Goal: Information Seeking & Learning: Learn about a topic

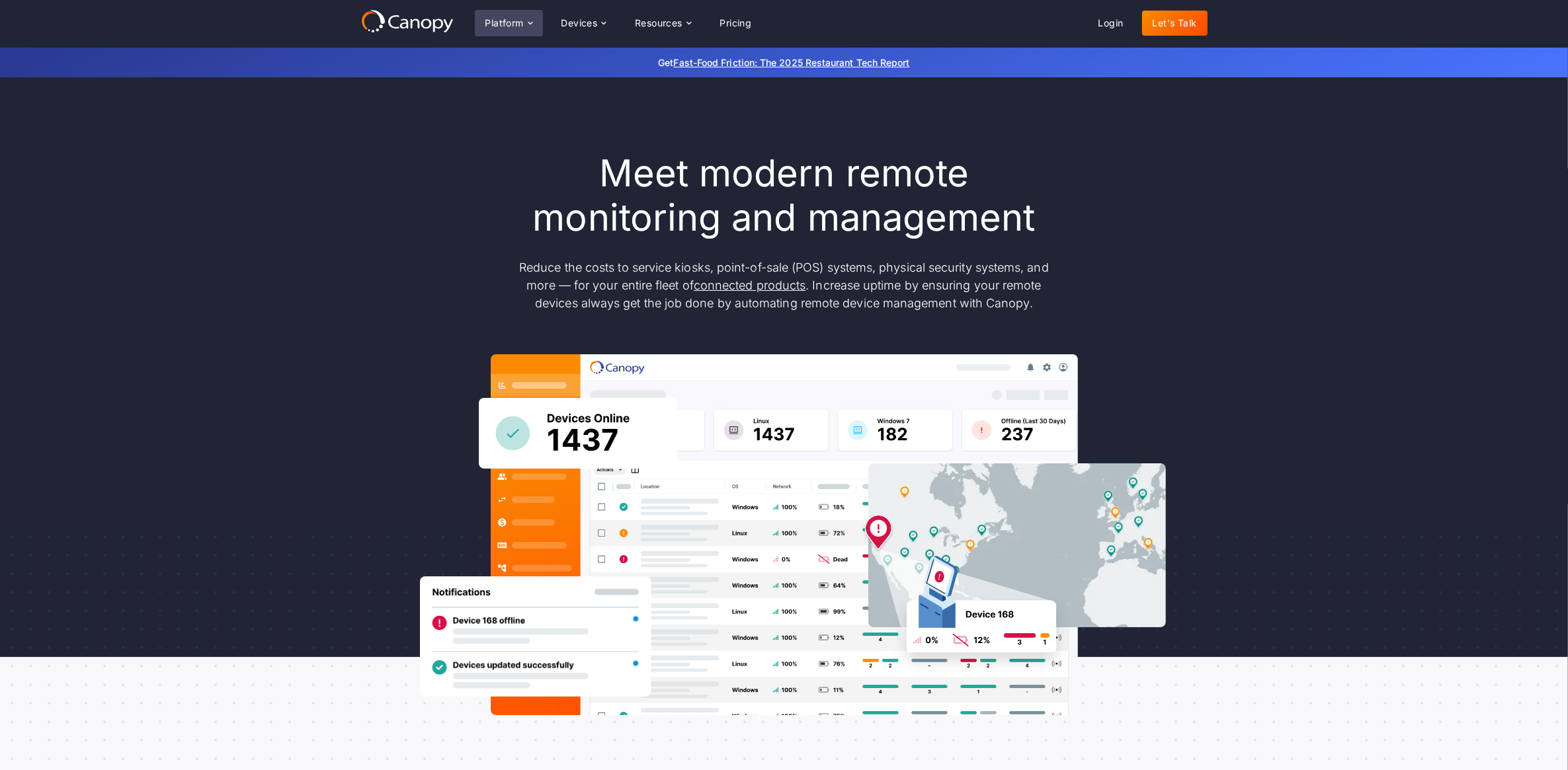
click at [500, 18] on div "Platform" at bounding box center [504, 23] width 39 height 9
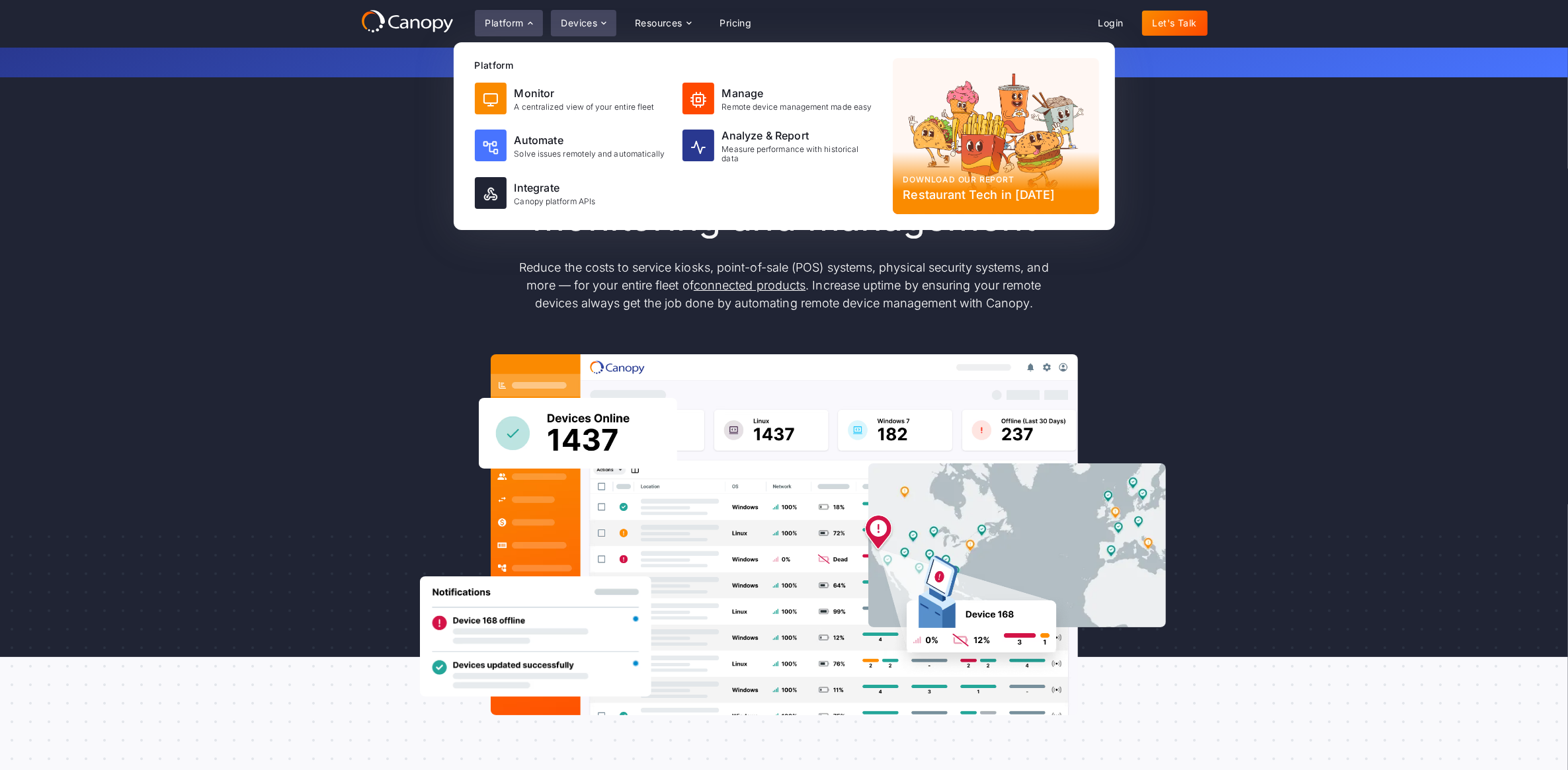
click at [589, 20] on div "Devices" at bounding box center [580, 23] width 36 height 9
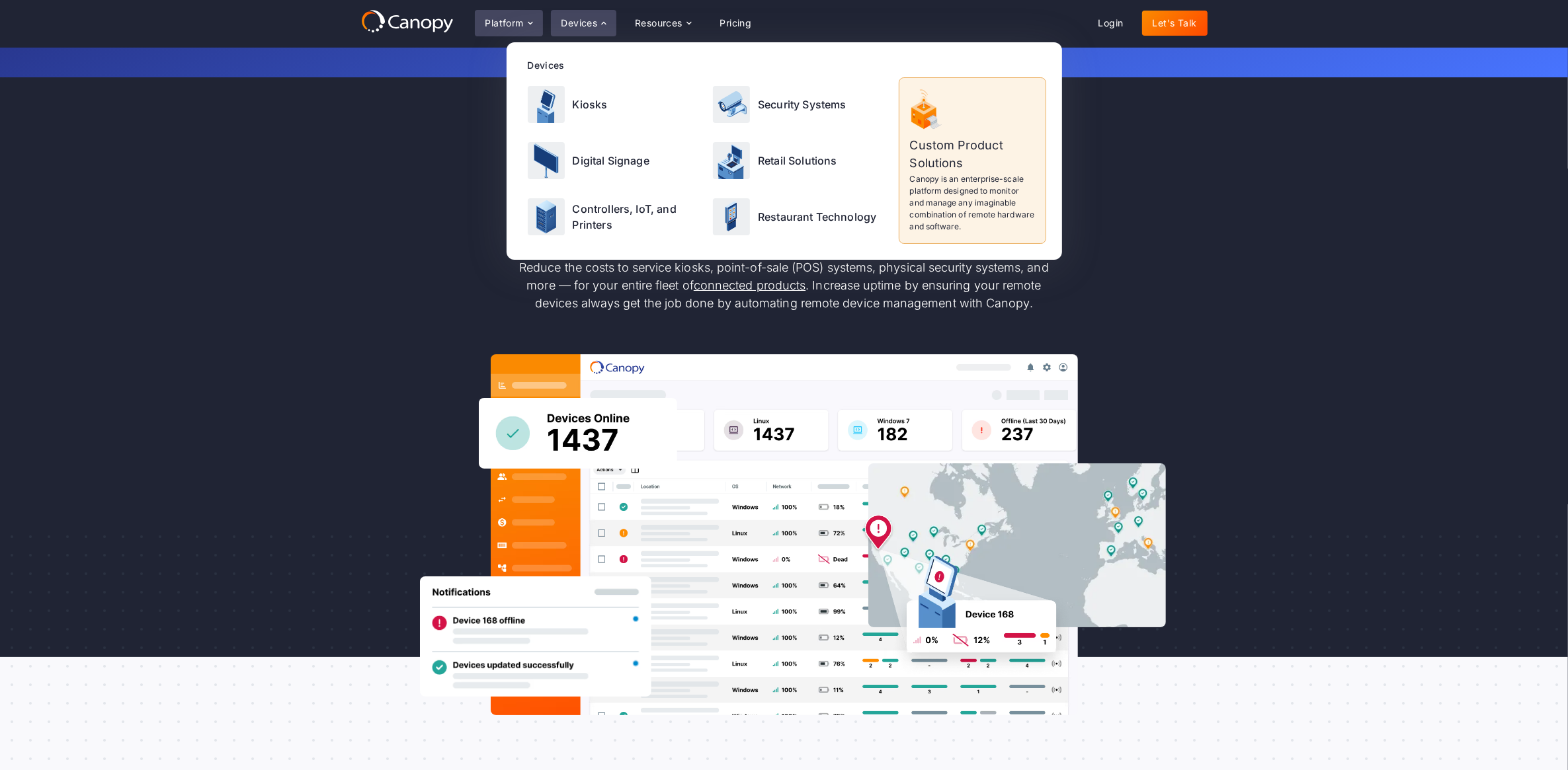
click at [507, 20] on div "Platform" at bounding box center [504, 23] width 39 height 9
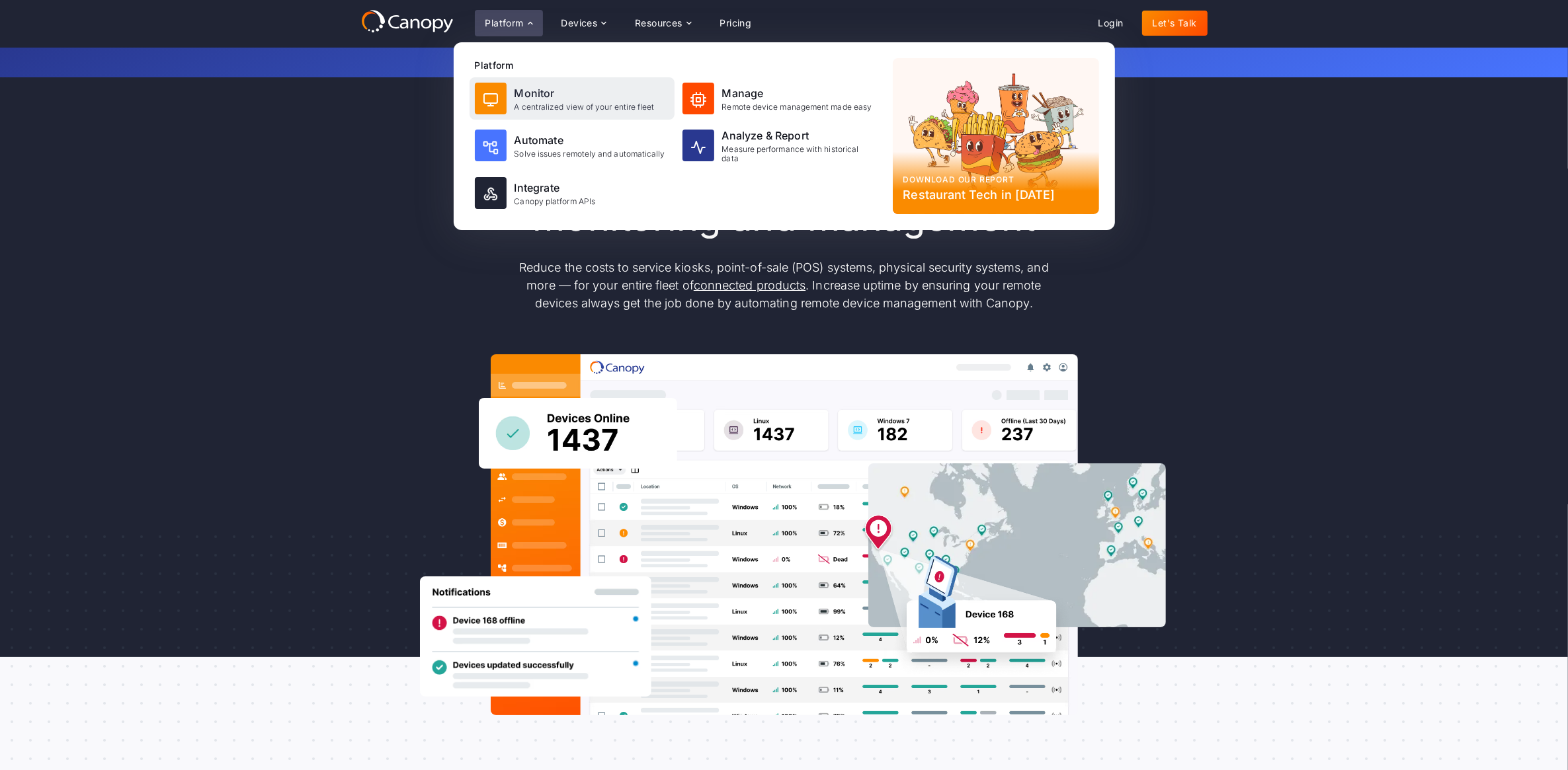
click at [537, 100] on div "Monitor" at bounding box center [584, 93] width 140 height 16
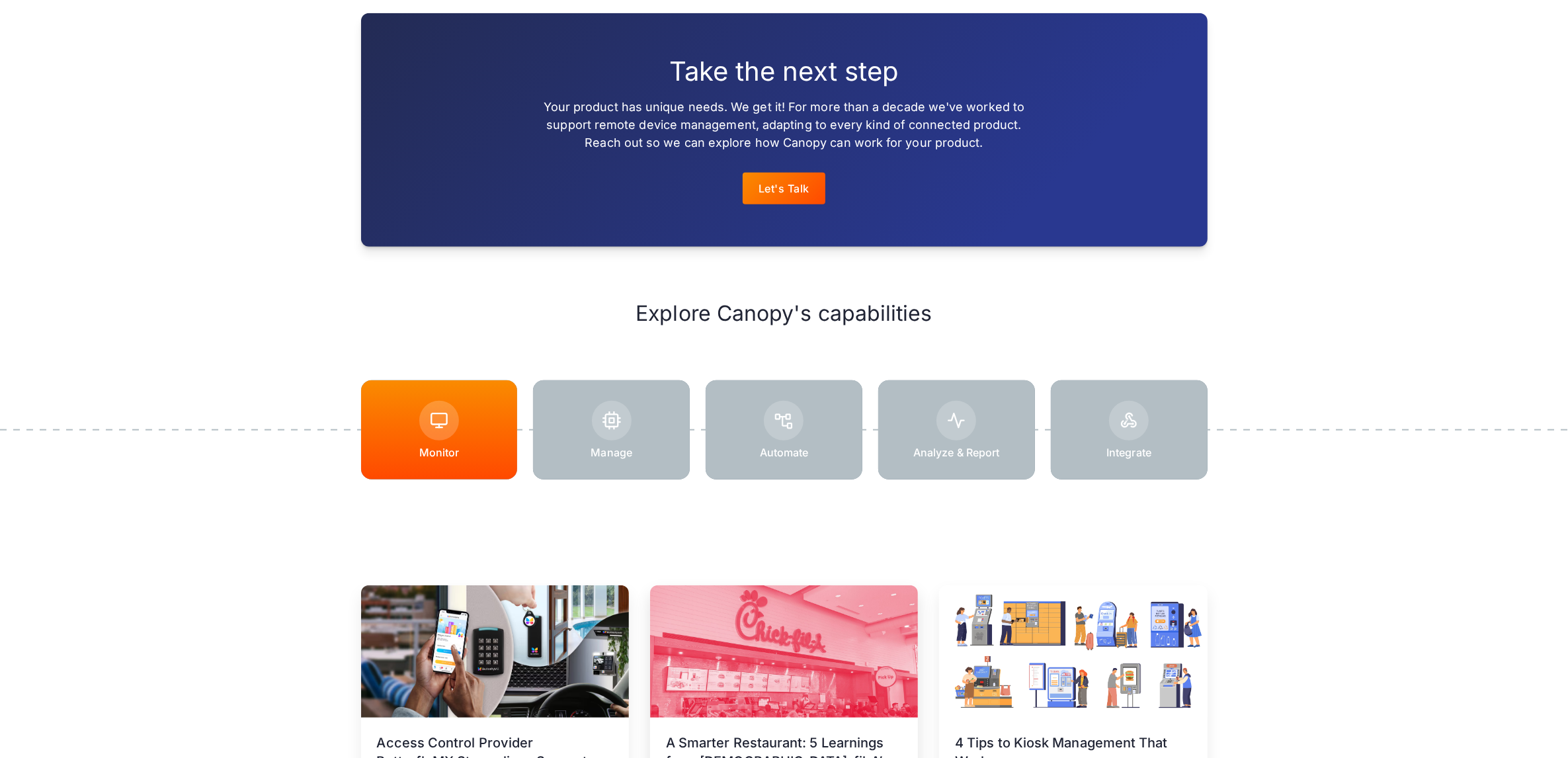
scroll to position [1653, 0]
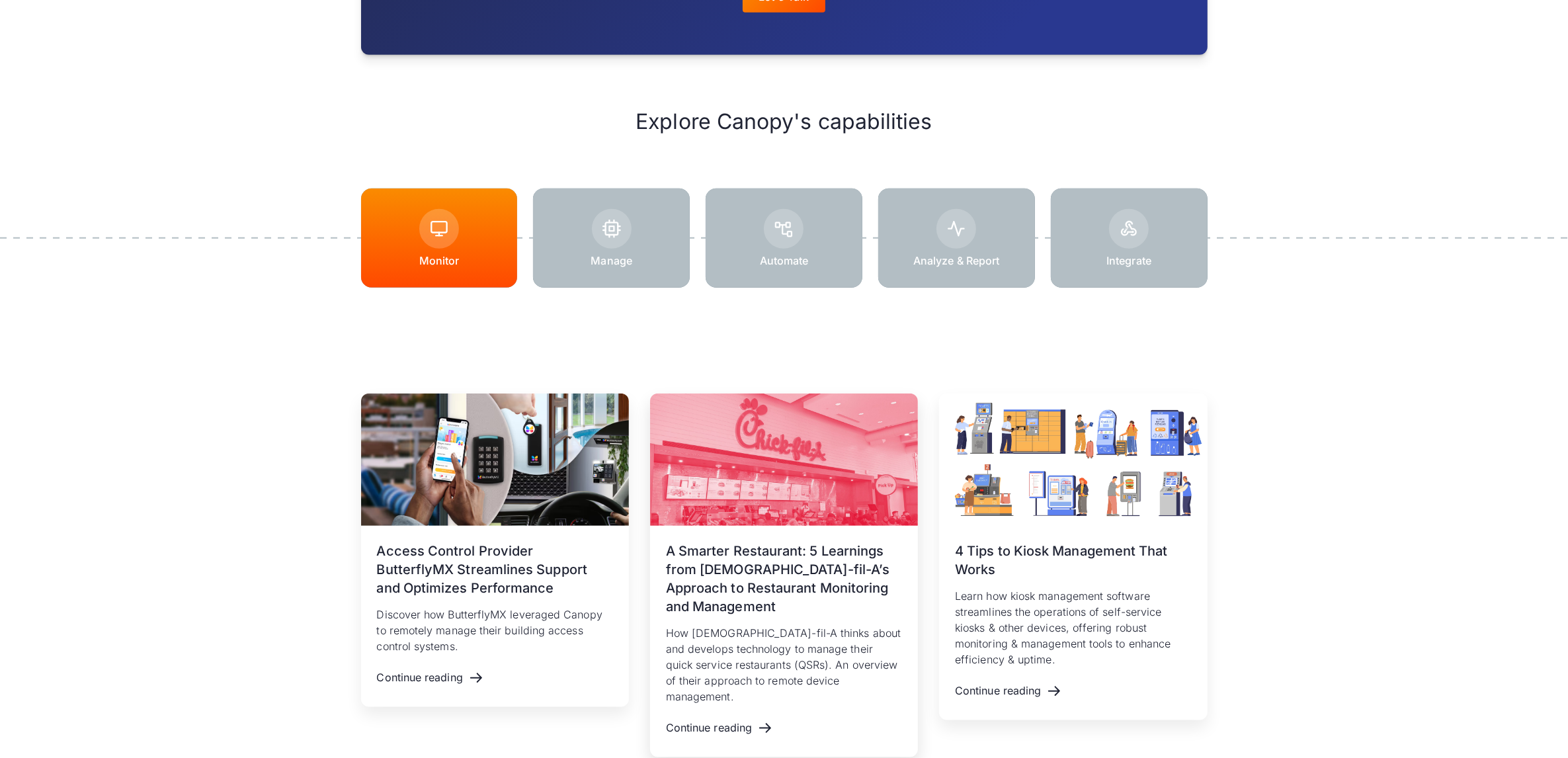
click at [777, 564] on h3 "A Smarter Restaurant: 5 Learnings from [DEMOGRAPHIC_DATA]-fil-A’s Approach to R…" at bounding box center [784, 578] width 236 height 74
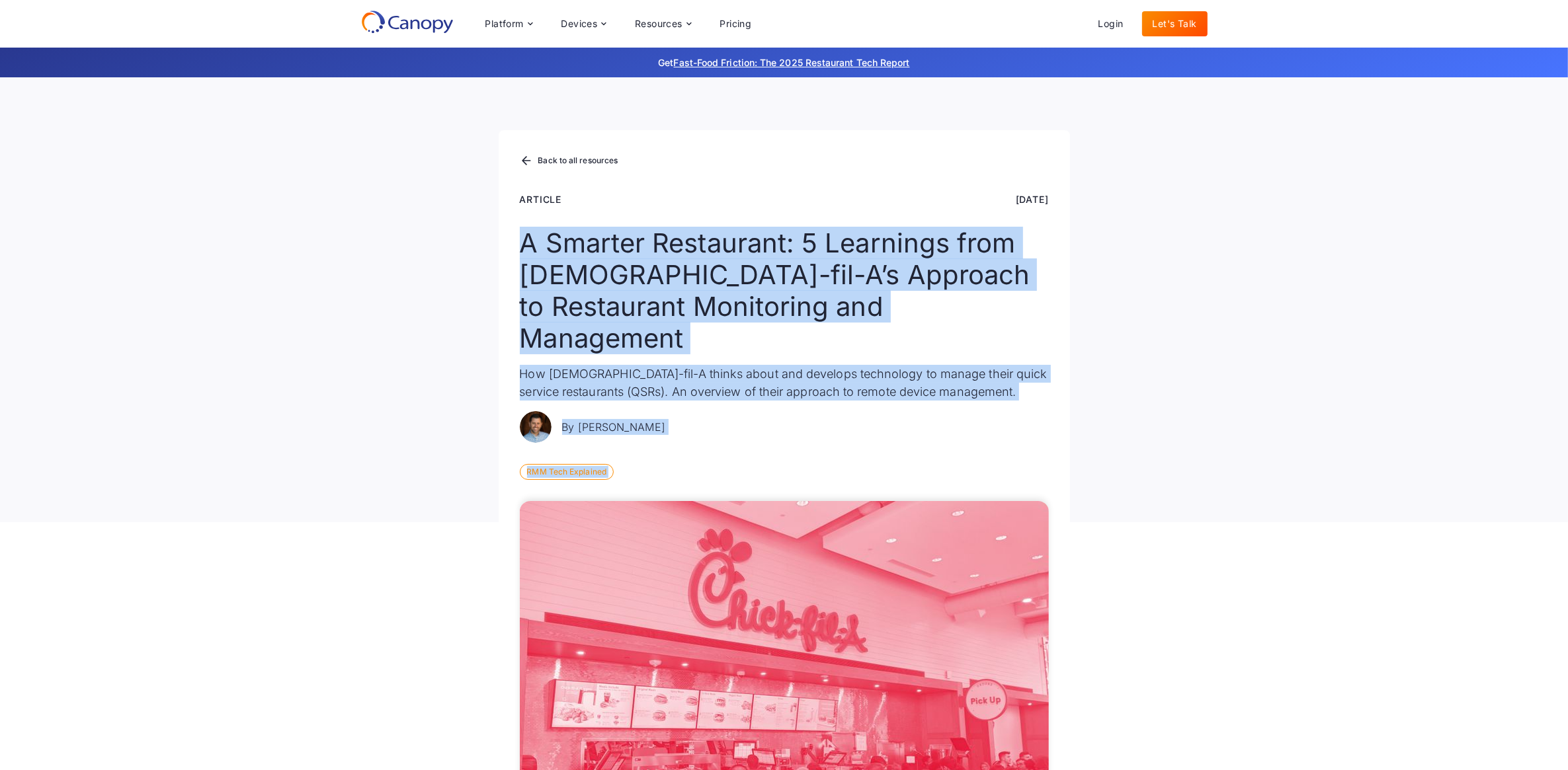
drag, startPoint x: 751, startPoint y: 474, endPoint x: 506, endPoint y: 253, distance: 329.9
drag, startPoint x: 506, startPoint y: 253, endPoint x: 649, endPoint y: 246, distance: 143.2
copy div "A Smarter Restaurant: 5 Learnings from Chick-fil-A’s Approach to Restaurant Mon…"
